Goal: Task Accomplishment & Management: Complete application form

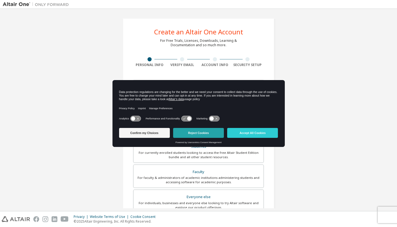
click at [186, 138] on button "Reject Cookies" at bounding box center [198, 133] width 51 height 10
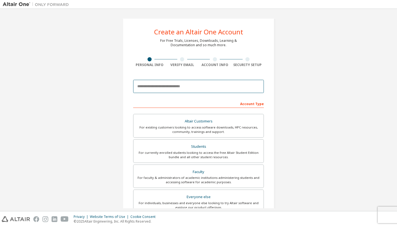
click at [174, 87] on input "email" at bounding box center [198, 86] width 131 height 13
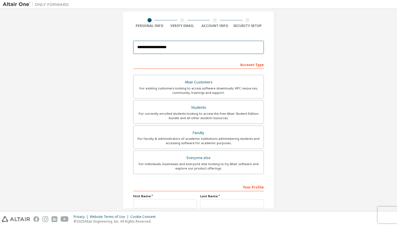
scroll to position [40, 0]
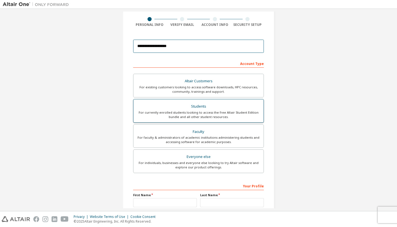
type input "**********"
click at [184, 112] on div "For currently enrolled students looking to access the free Altair Student Editi…" at bounding box center [198, 115] width 123 height 9
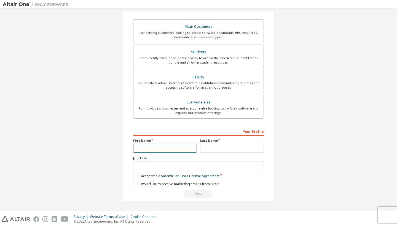
click at [155, 146] on input "text" at bounding box center [165, 148] width 64 height 9
type input "*****"
click at [207, 149] on input "text" at bounding box center [232, 148] width 64 height 9
type input "*****"
click at [134, 175] on label "I accept the Academic End-User License Agreement" at bounding box center [176, 176] width 86 height 5
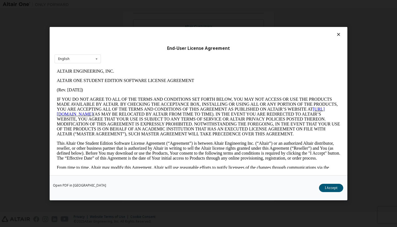
scroll to position [0, 0]
click at [322, 187] on button "I Accept" at bounding box center [331, 188] width 24 height 8
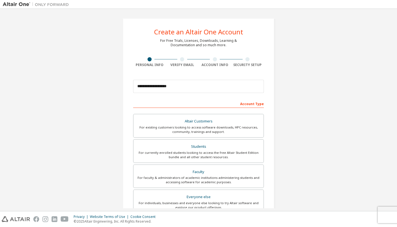
scroll to position [95, 0]
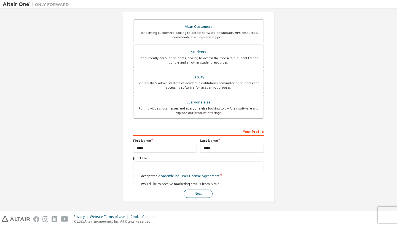
click at [200, 193] on button "Next" at bounding box center [198, 194] width 29 height 8
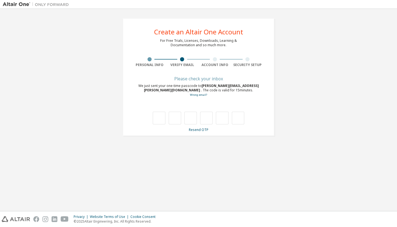
type input "*"
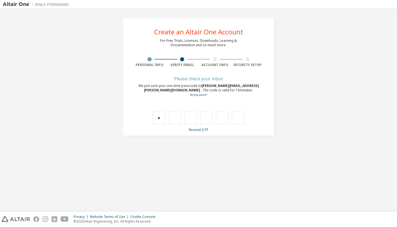
type input "*"
